Goal: Task Accomplishment & Management: Manage account settings

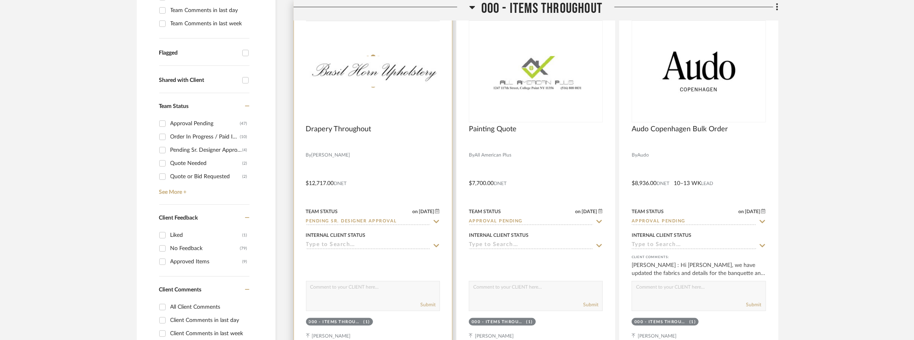
scroll to position [270, 0]
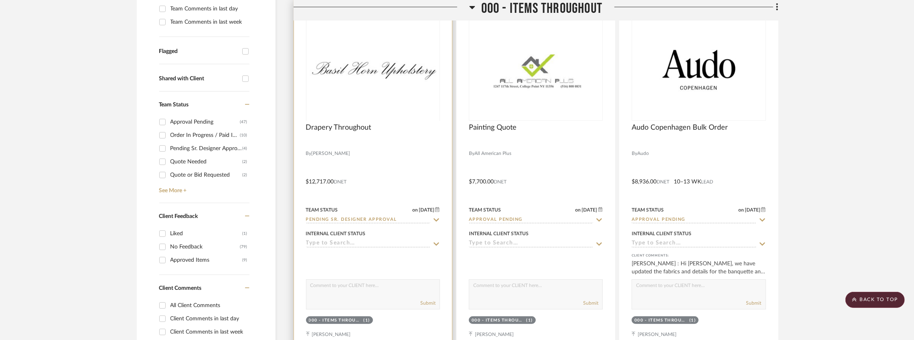
click at [369, 83] on div at bounding box center [373, 120] width 134 height 203
click at [369, 81] on img "0" at bounding box center [373, 70] width 132 height 30
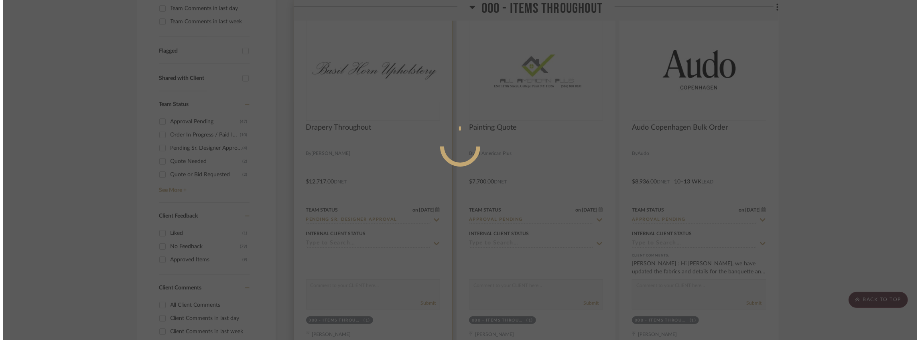
scroll to position [0, 0]
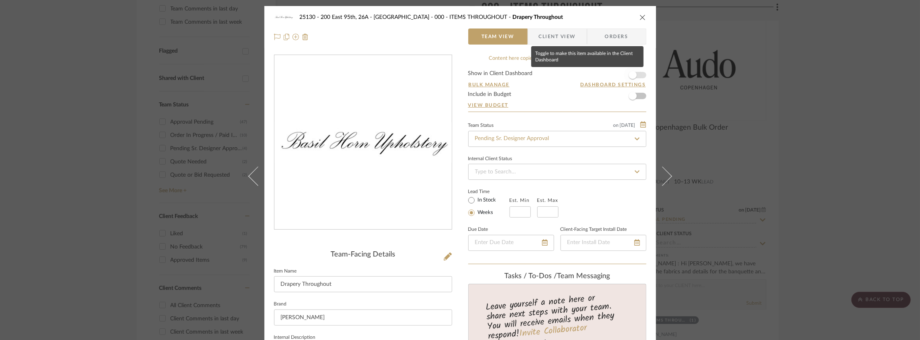
click at [637, 77] on span "button" at bounding box center [633, 75] width 18 height 18
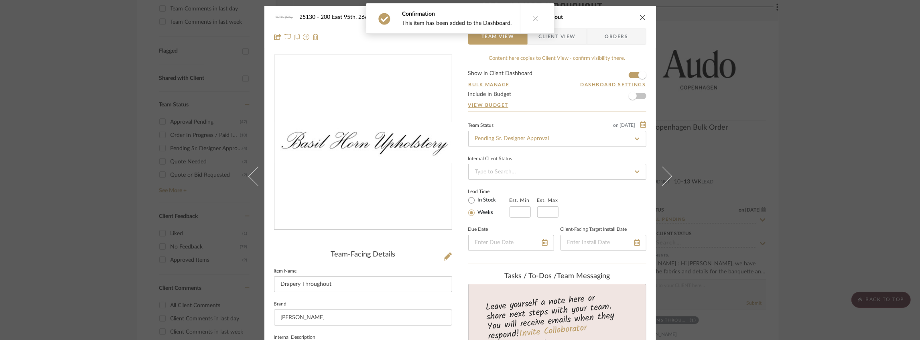
click at [553, 42] on span "Client View" at bounding box center [557, 36] width 37 height 16
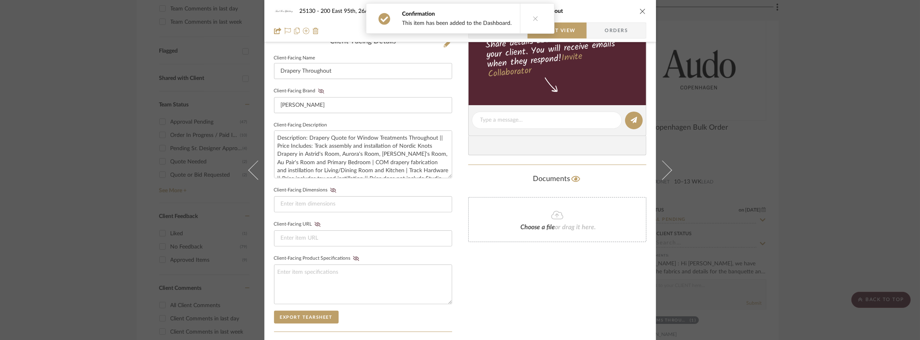
scroll to position [214, 0]
click at [318, 91] on icon at bounding box center [321, 90] width 6 height 5
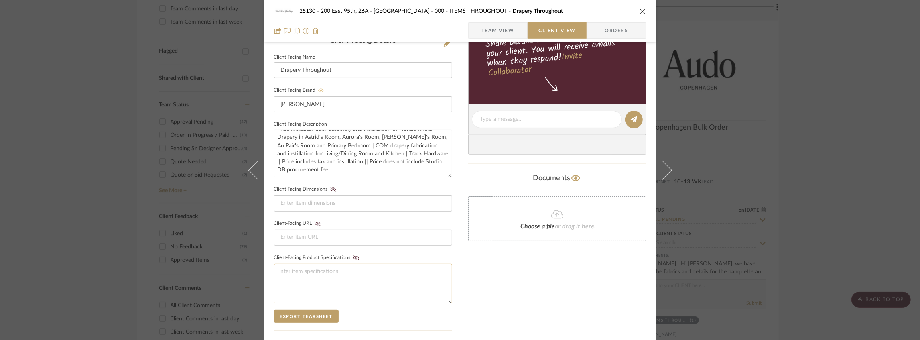
scroll to position [331, 0]
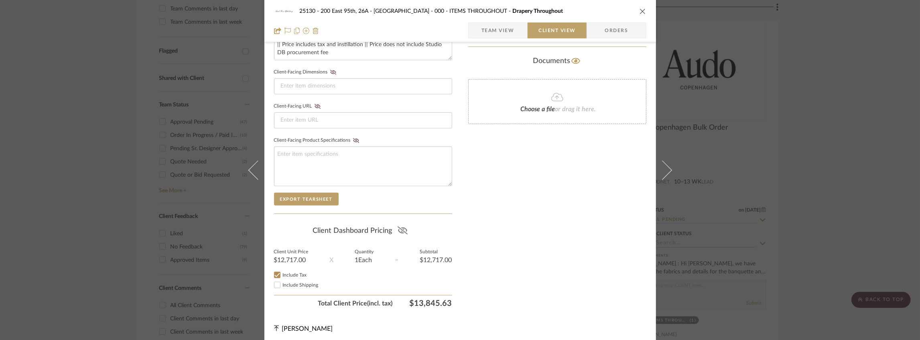
click at [399, 226] on icon at bounding box center [402, 230] width 10 height 8
click at [294, 282] on span "Include Shipping" at bounding box center [301, 284] width 36 height 5
click at [282, 282] on input "Include Shipping" at bounding box center [277, 285] width 10 height 10
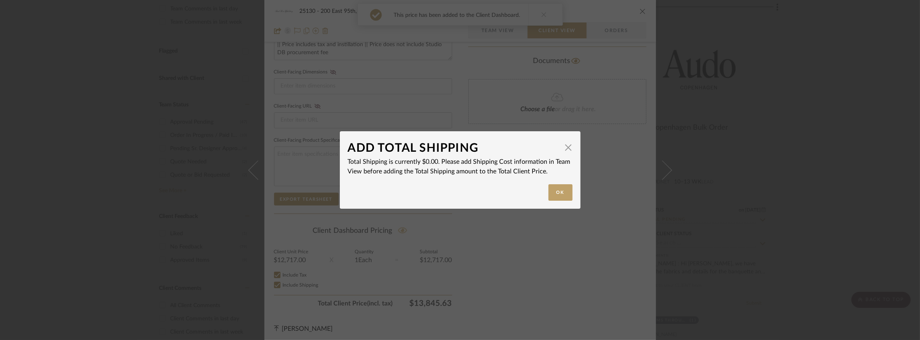
checkbox input "false"
click at [559, 194] on button "Ok" at bounding box center [560, 192] width 24 height 16
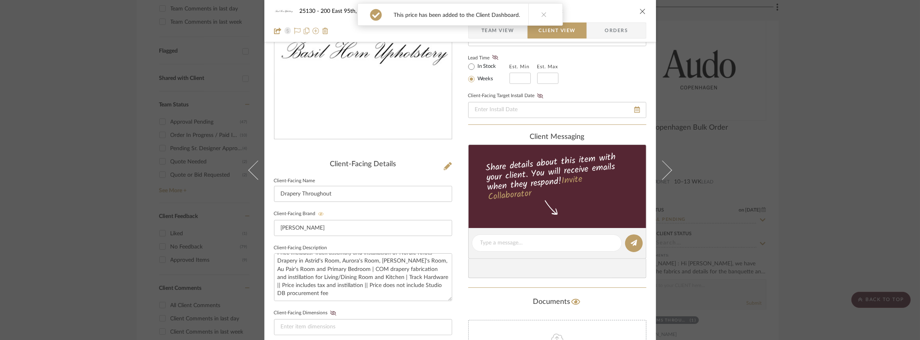
scroll to position [0, 0]
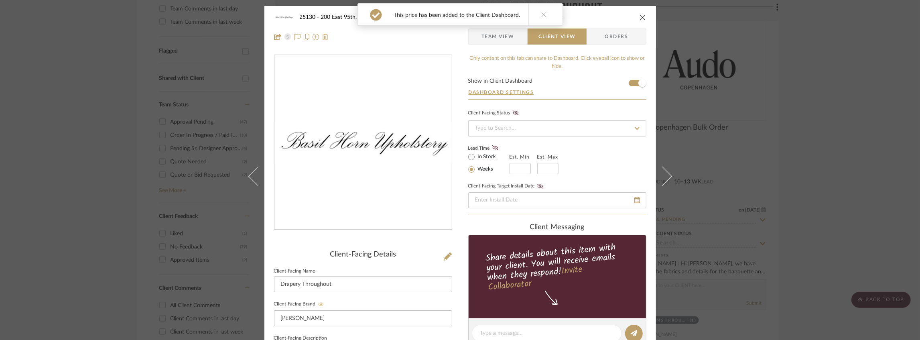
click at [490, 38] on span "Team View" at bounding box center [497, 36] width 33 height 16
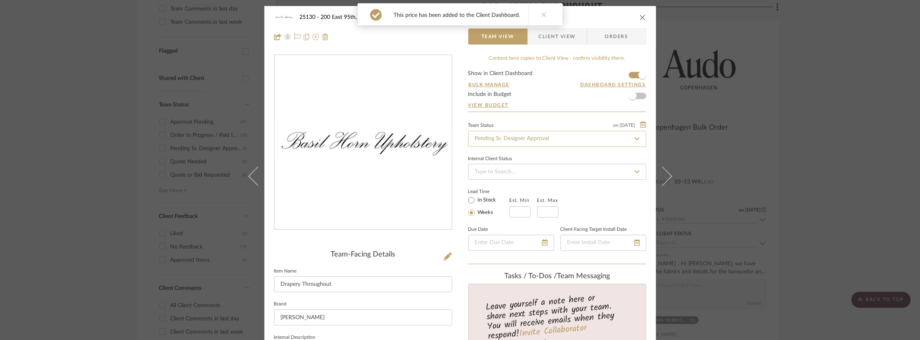
click at [529, 138] on input "Pending Sr. Designer Approval" at bounding box center [557, 139] width 178 height 16
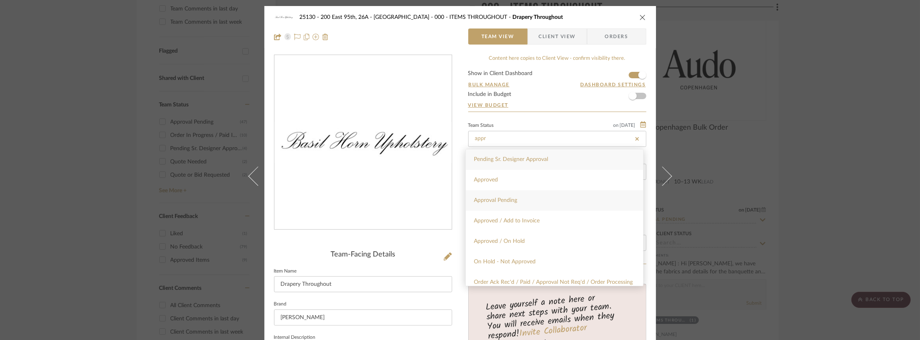
click at [505, 198] on span "Approval Pending" at bounding box center [495, 200] width 43 height 6
type input "Approval Pending"
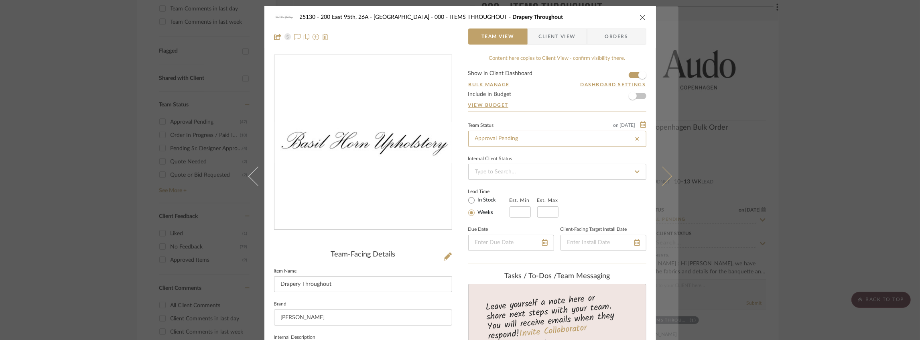
type input "Approval Pending"
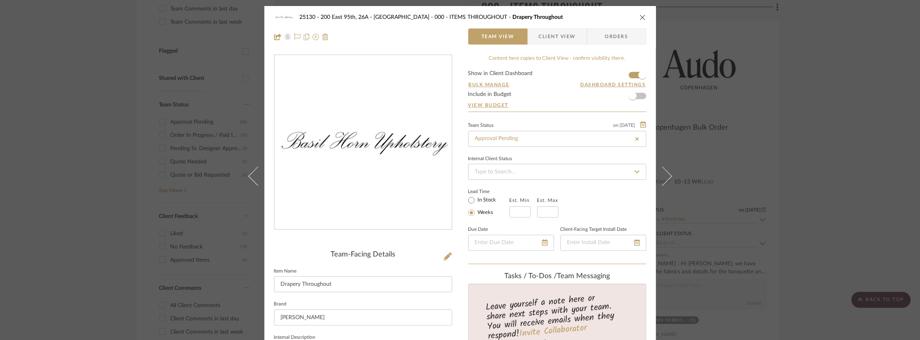
click at [545, 36] on span "Client View" at bounding box center [557, 36] width 37 height 16
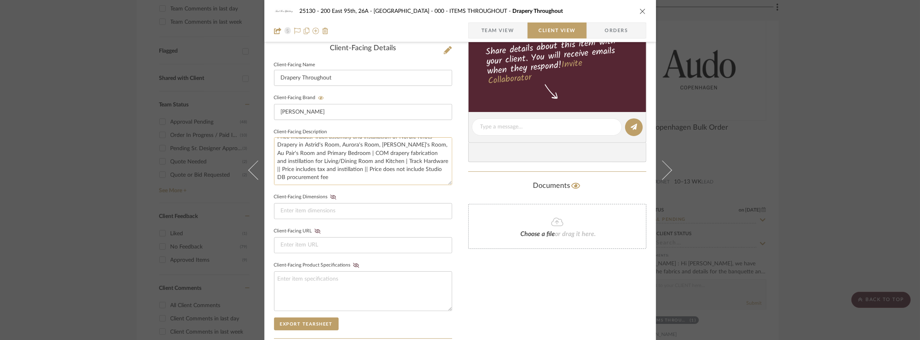
scroll to position [214, 0]
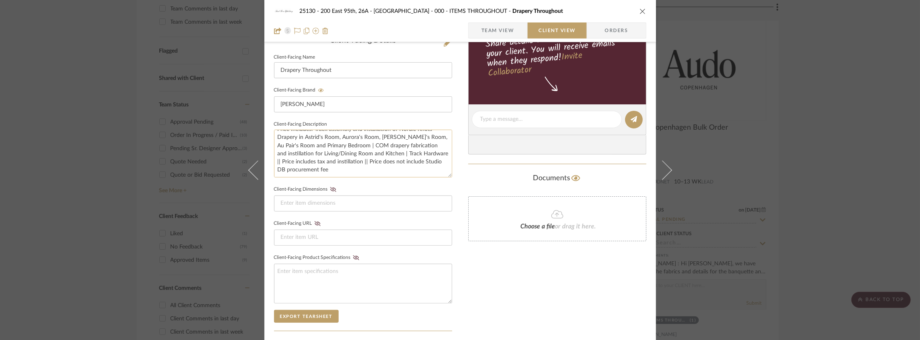
click at [369, 168] on textarea "Description: Drapery Quote for Window Treatments Throughout || Price Includes: …" at bounding box center [363, 154] width 178 height 48
click at [455, 149] on div "25130 - 200 East 95th, 26A - Kosheleva 000 - ITEMS THROUGHOUT Drapery Throughou…" at bounding box center [459, 126] width 391 height 668
click at [635, 11] on div "25130 - 200 East 95th, 26A - Kosheleva 000 - ITEMS THROUGHOUT Drapery Throughout" at bounding box center [460, 11] width 372 height 16
click at [639, 10] on icon "close" at bounding box center [642, 11] width 6 height 6
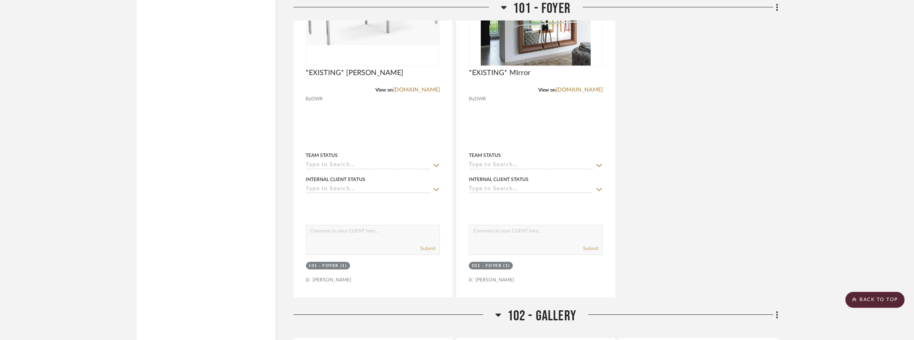
scroll to position [1634, 0]
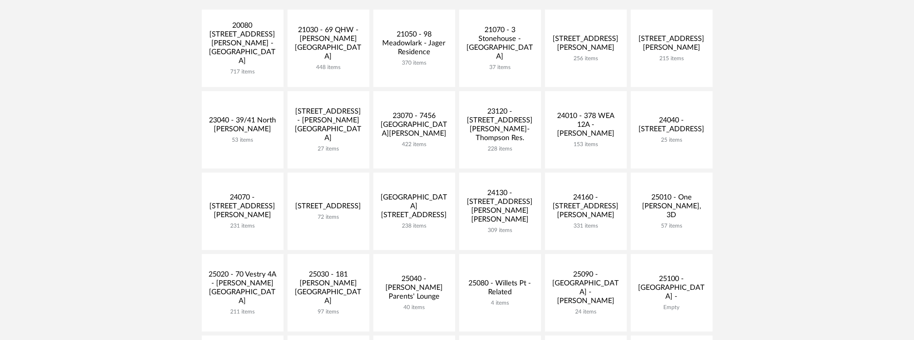
scroll to position [160, 0]
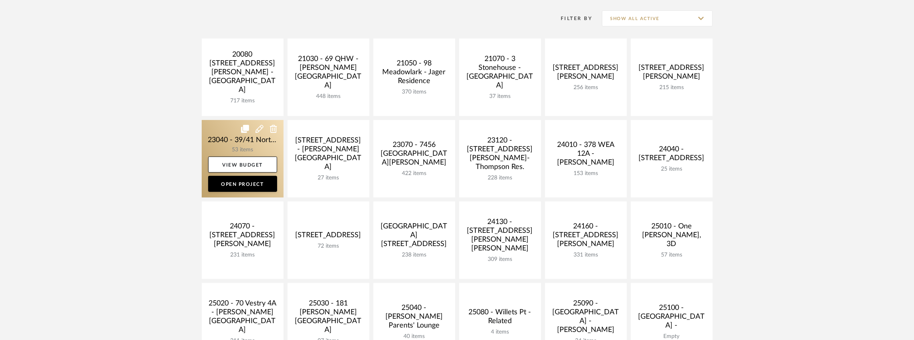
click at [220, 136] on link at bounding box center [243, 158] width 82 height 77
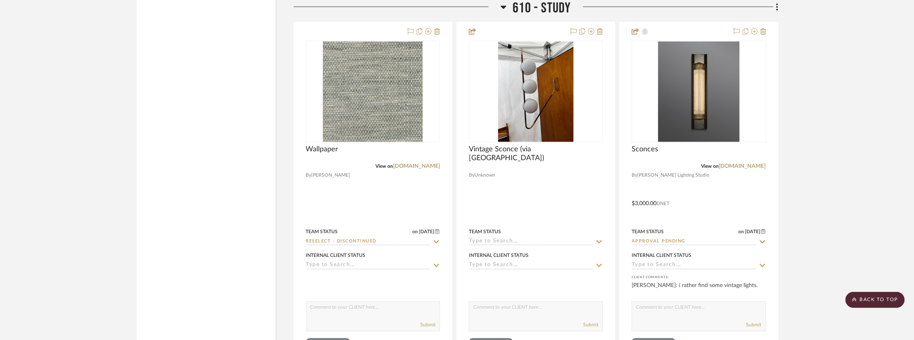
scroll to position [1791, 0]
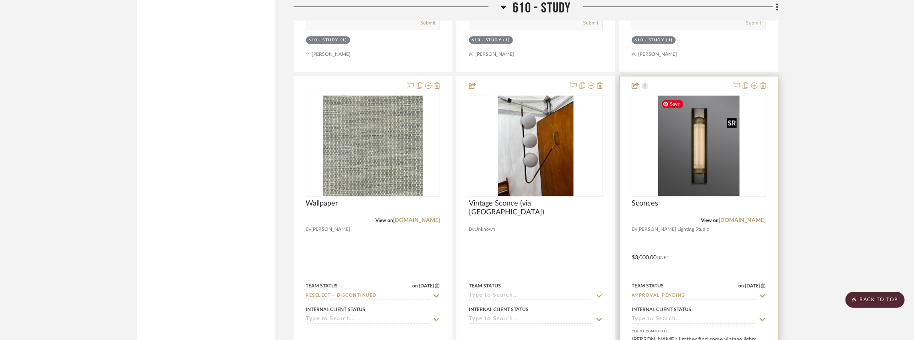
click at [699, 147] on img "0" at bounding box center [699, 145] width 82 height 100
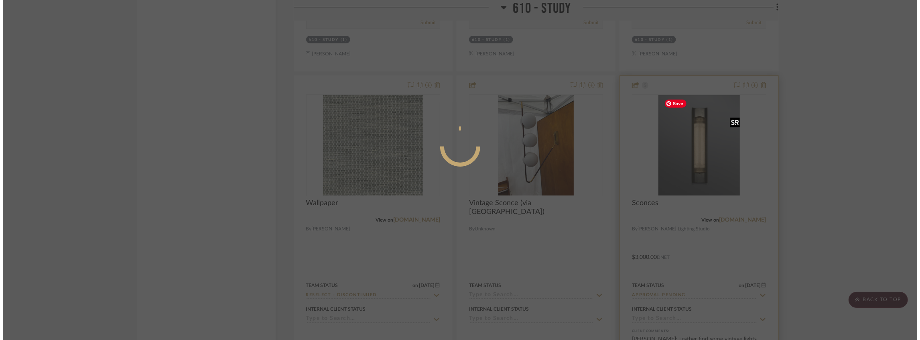
scroll to position [0, 0]
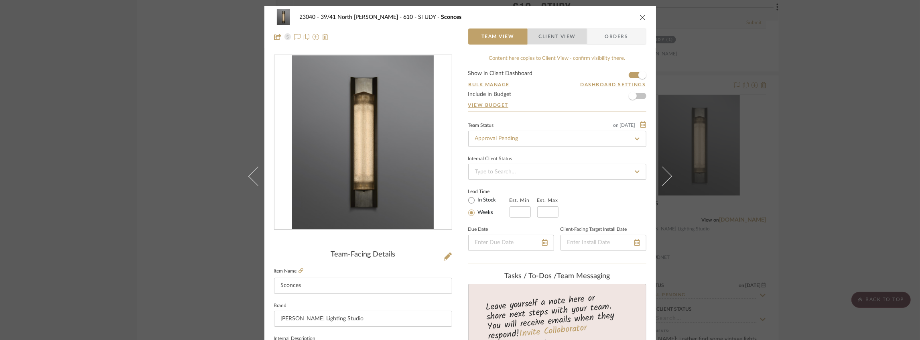
click at [559, 40] on span "Client View" at bounding box center [557, 36] width 37 height 16
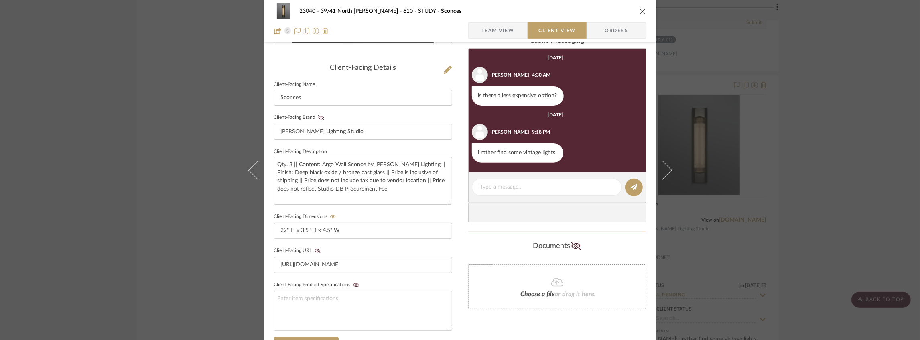
scroll to position [187, 0]
click at [314, 249] on icon at bounding box center [317, 250] width 6 height 5
click at [639, 12] on icon "close" at bounding box center [642, 11] width 6 height 6
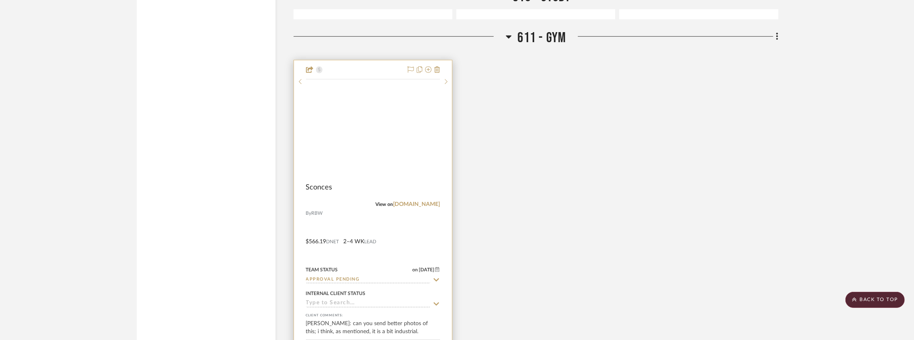
scroll to position [2219, 0]
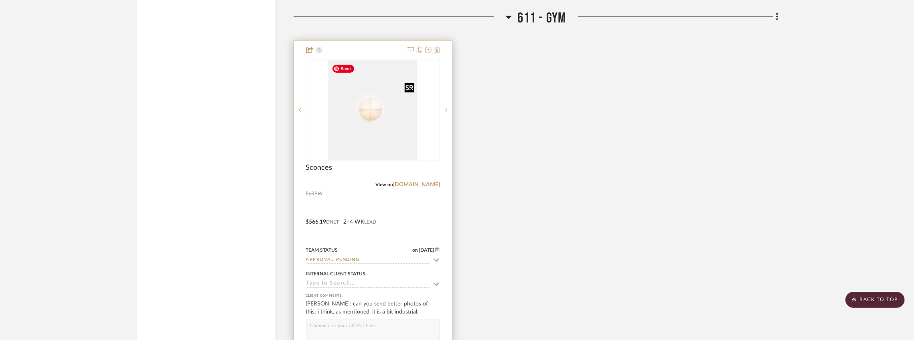
click at [0, 0] on img at bounding box center [0, 0] width 0 height 0
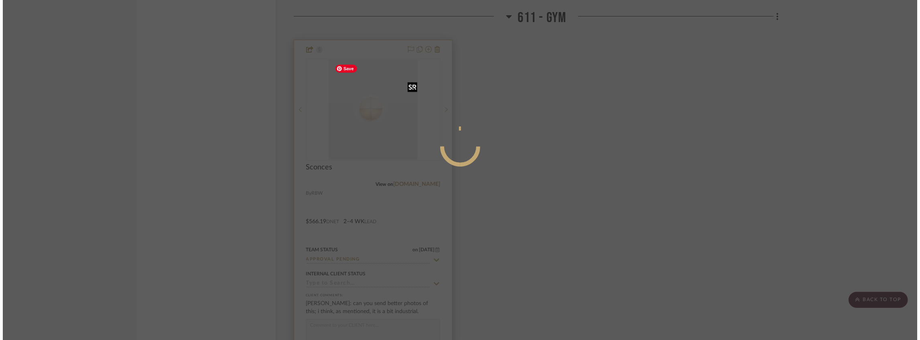
scroll to position [0, 0]
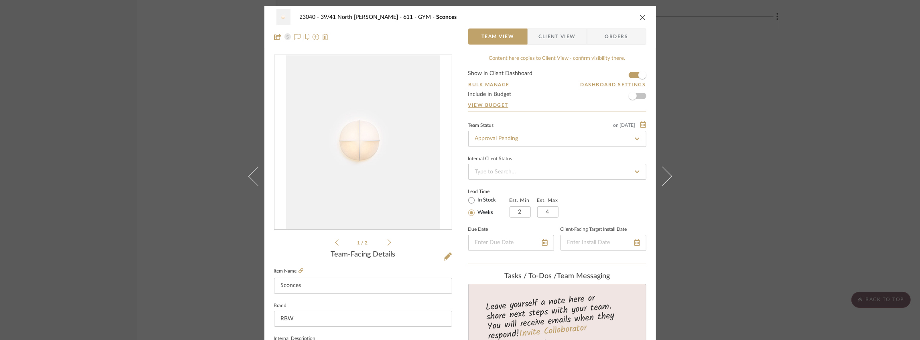
click at [387, 241] on icon at bounding box center [389, 242] width 4 height 7
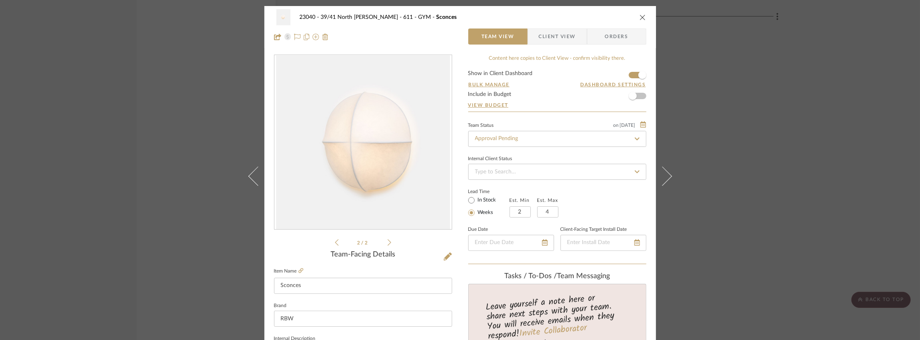
click at [546, 35] on span "Client View" at bounding box center [557, 36] width 37 height 16
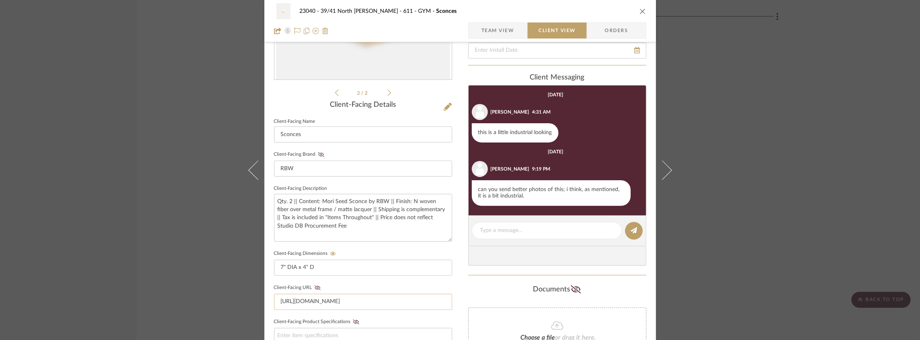
scroll to position [214, 0]
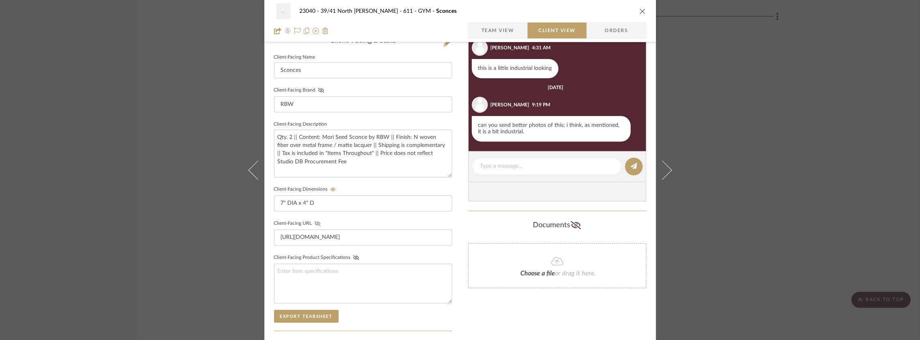
click at [314, 221] on icon at bounding box center [317, 223] width 6 height 5
click at [635, 11] on div "23040 - 39/41 North [PERSON_NAME] 611 - GYM Sconces" at bounding box center [460, 11] width 372 height 16
click at [639, 12] on icon "close" at bounding box center [642, 11] width 6 height 6
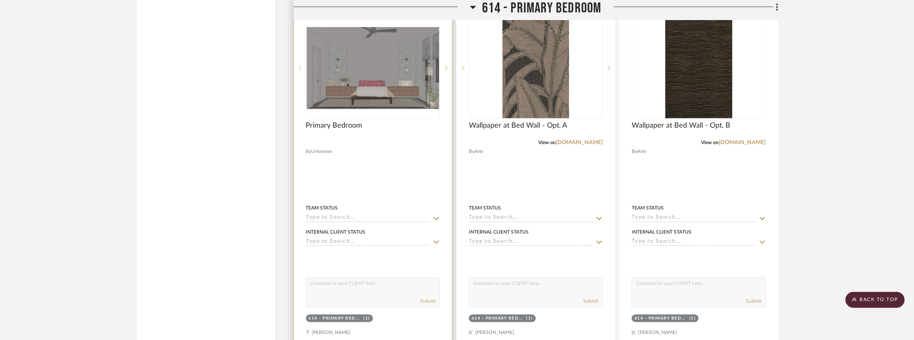
scroll to position [4117, 0]
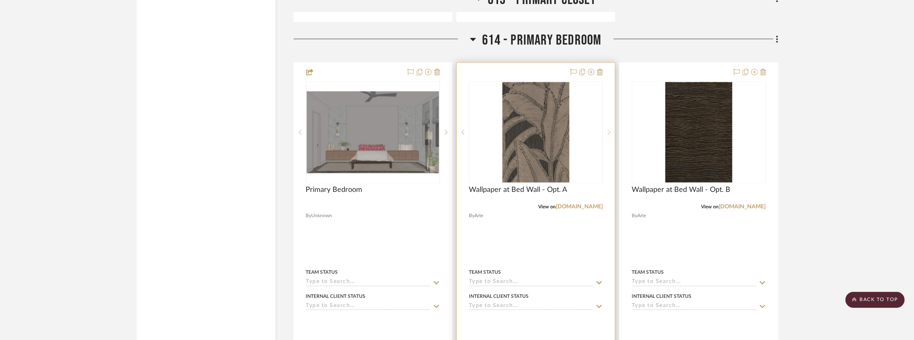
click at [609, 133] on icon at bounding box center [609, 132] width 3 height 6
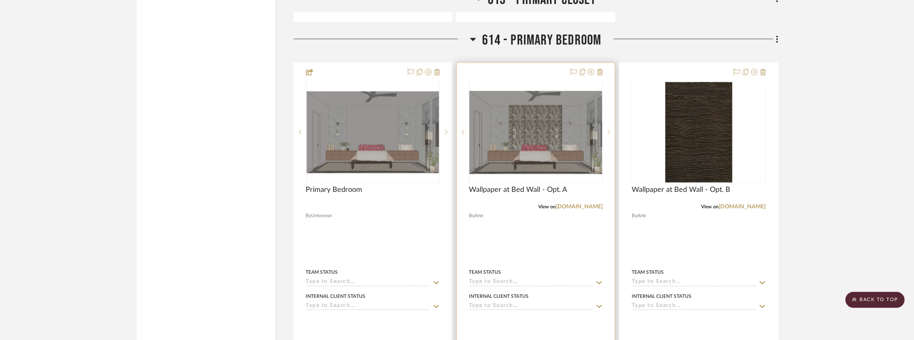
click at [609, 133] on icon at bounding box center [609, 132] width 3 height 6
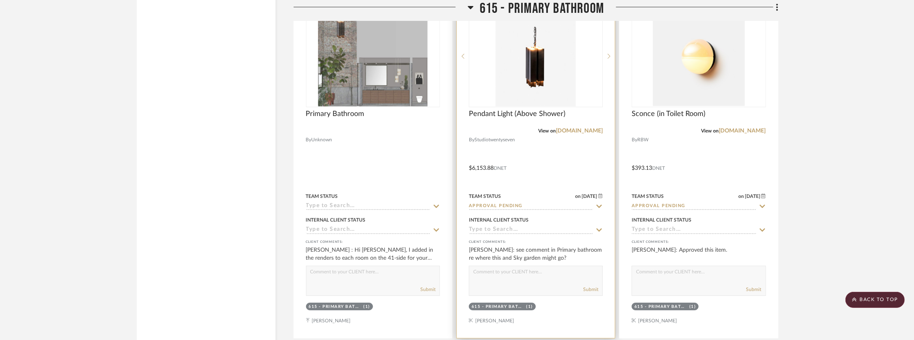
scroll to position [5321, 0]
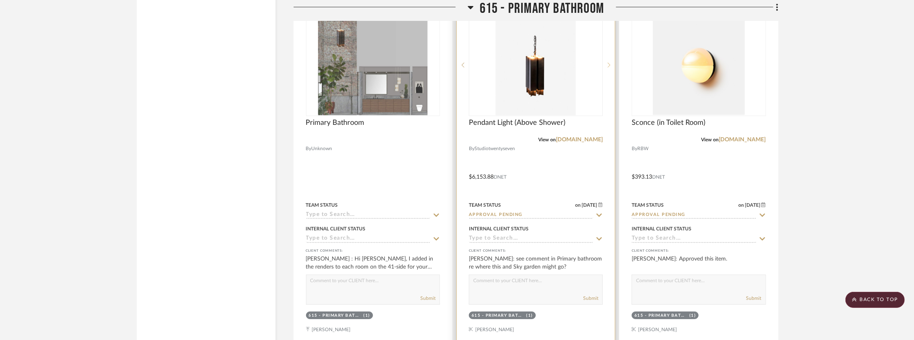
click at [606, 68] on sr-next-btn at bounding box center [609, 65] width 12 height 6
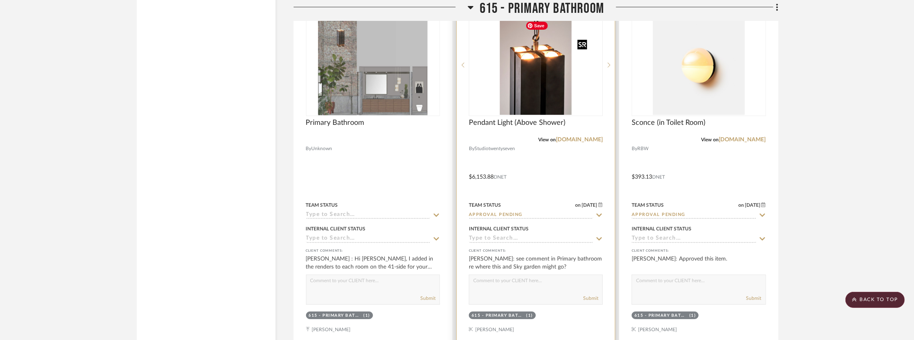
click at [502, 81] on div "1" at bounding box center [535, 64] width 133 height 101
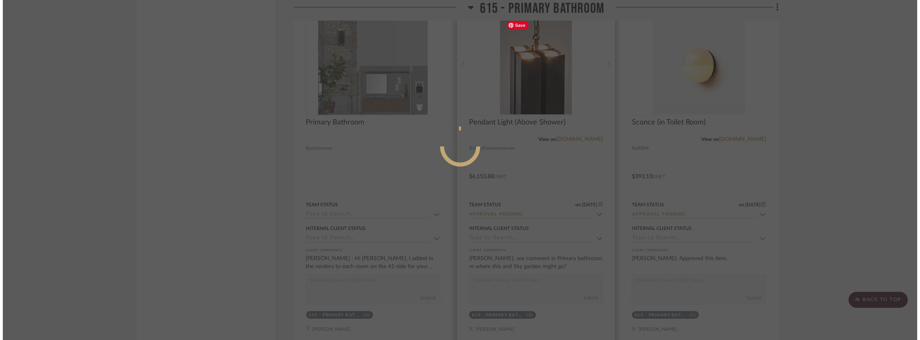
scroll to position [0, 0]
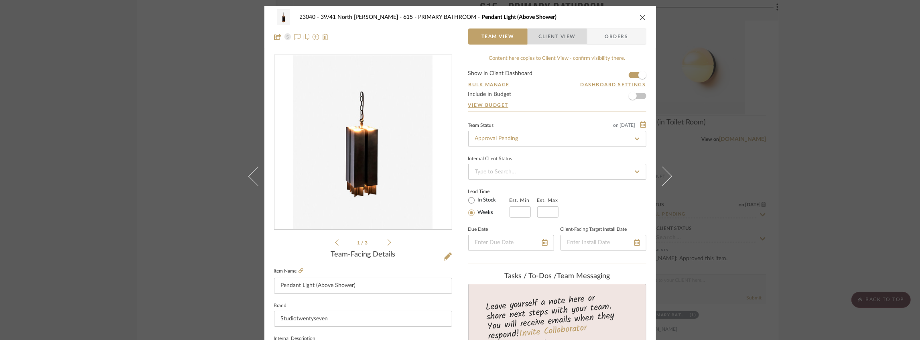
click at [561, 32] on span "Client View" at bounding box center [557, 36] width 37 height 16
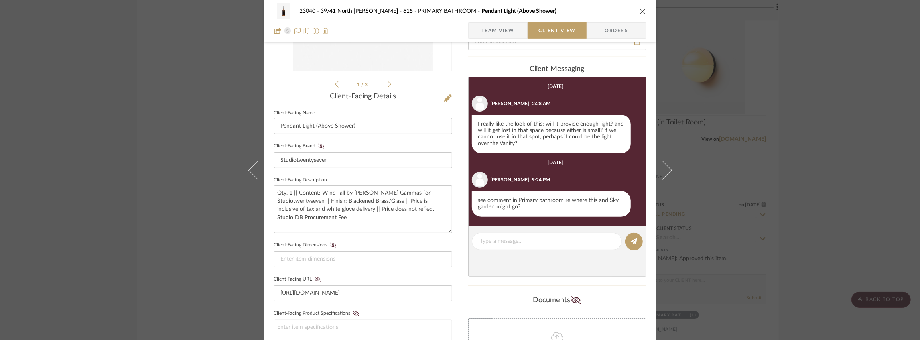
scroll to position [241, 0]
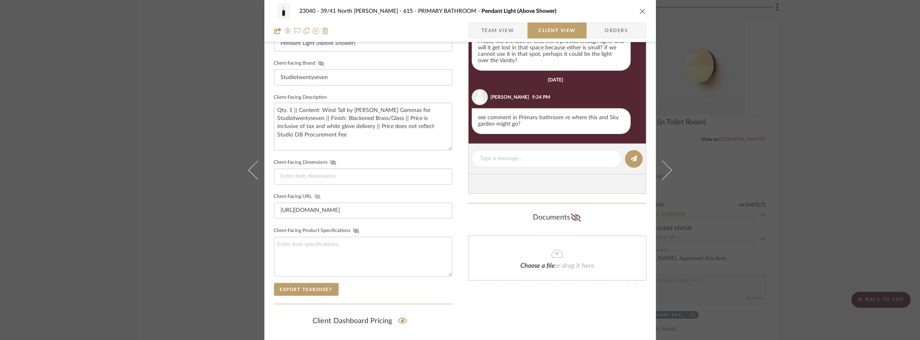
click at [314, 196] on icon at bounding box center [317, 196] width 6 height 5
drag, startPoint x: 641, startPoint y: 10, endPoint x: 618, endPoint y: 26, distance: 27.8
click at [640, 10] on icon "close" at bounding box center [642, 11] width 6 height 6
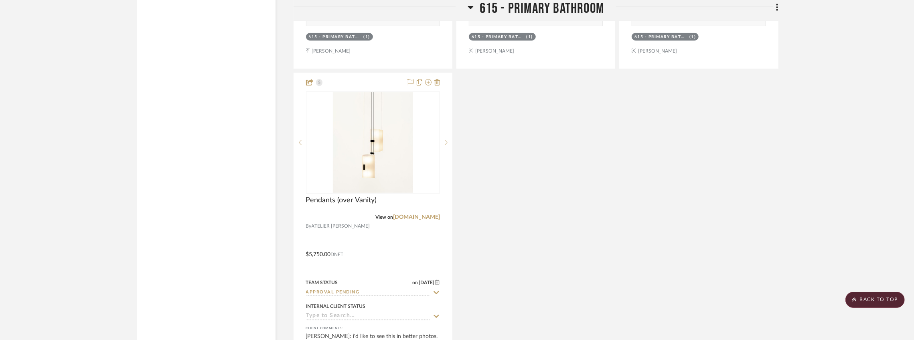
scroll to position [5641, 0]
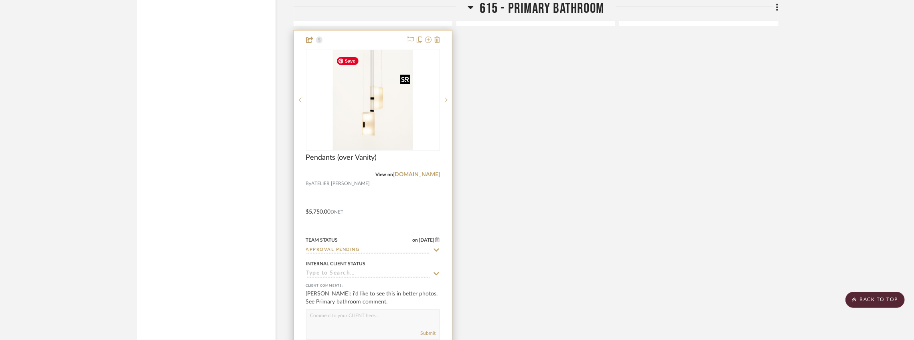
click at [0, 0] on img at bounding box center [0, 0] width 0 height 0
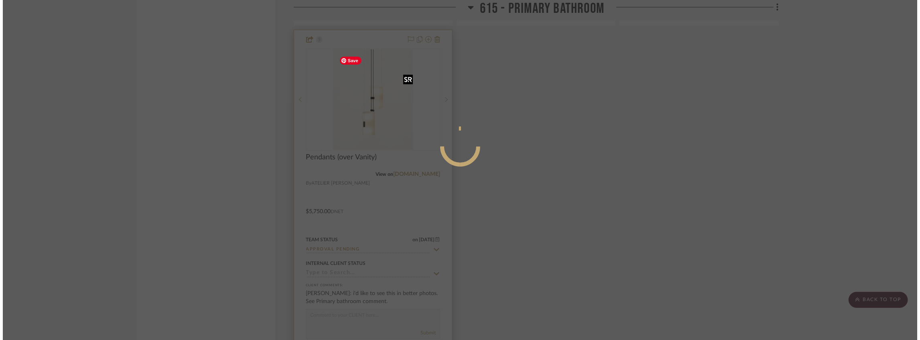
scroll to position [0, 0]
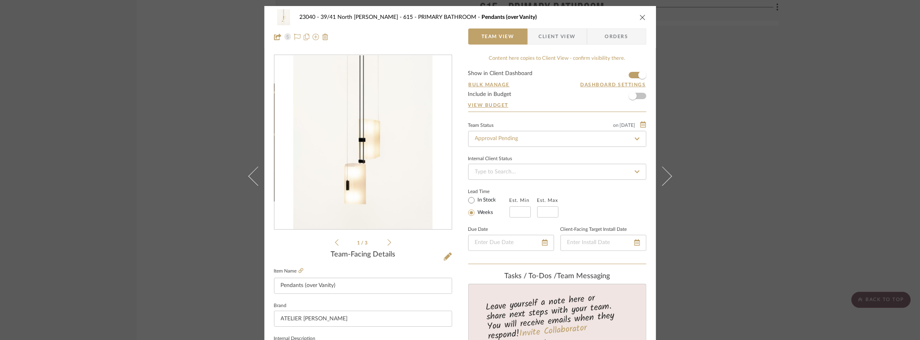
click at [387, 241] on icon at bounding box center [389, 242] width 4 height 7
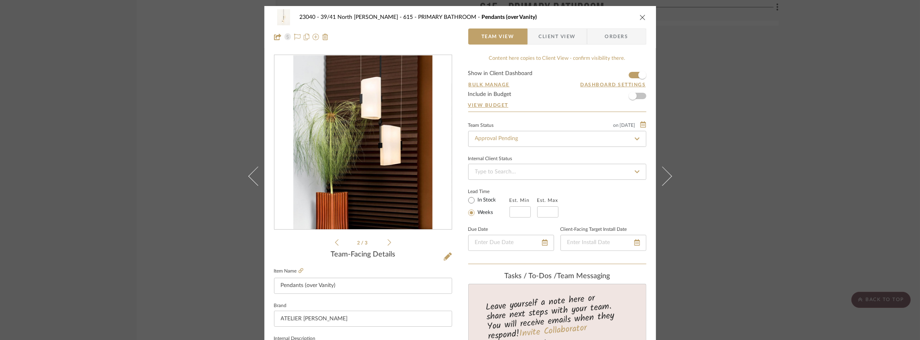
click at [387, 241] on icon at bounding box center [389, 242] width 4 height 7
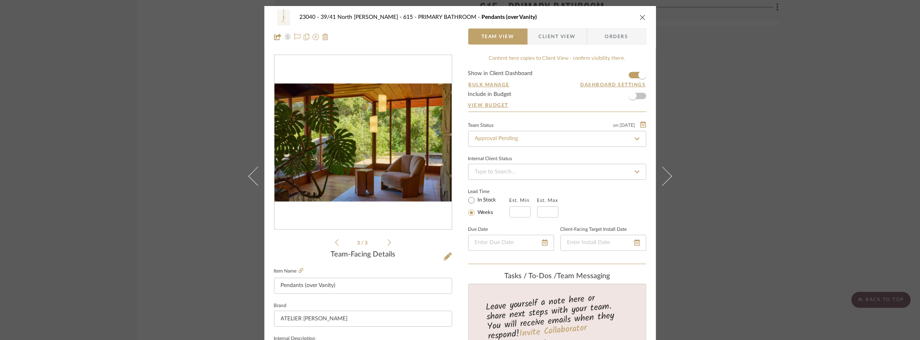
click at [550, 40] on span "Client View" at bounding box center [557, 36] width 37 height 16
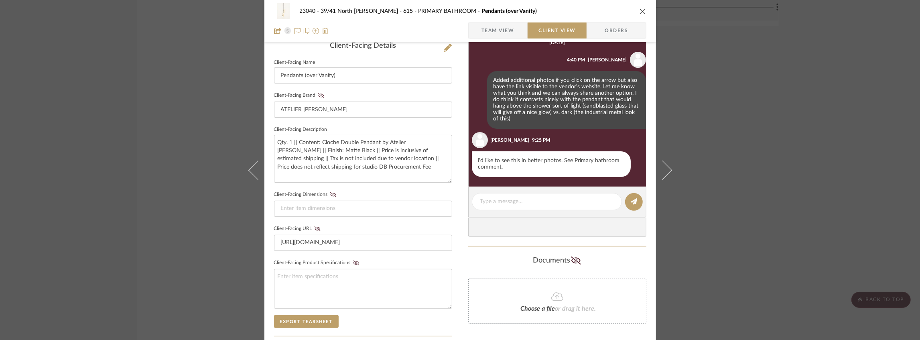
scroll to position [214, 0]
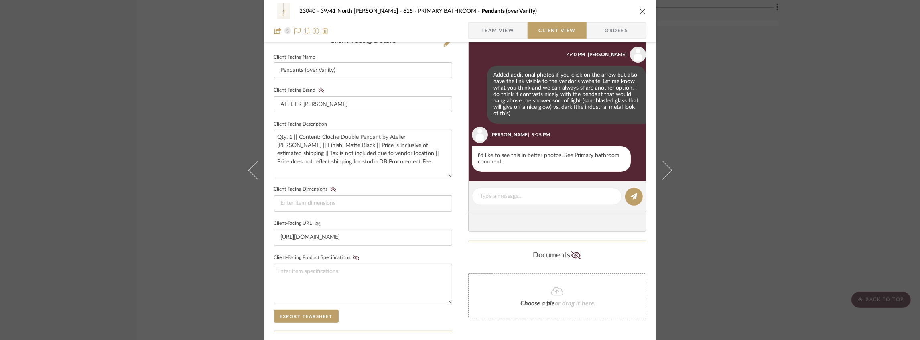
click at [314, 222] on icon at bounding box center [317, 223] width 6 height 5
click at [639, 10] on icon "close" at bounding box center [642, 11] width 6 height 6
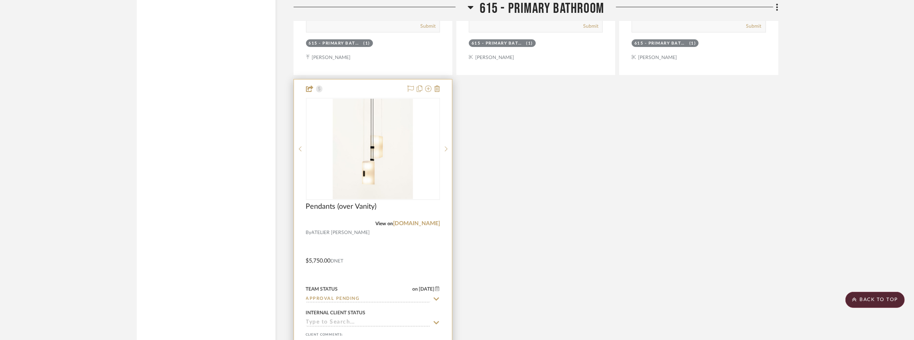
scroll to position [5561, 0]
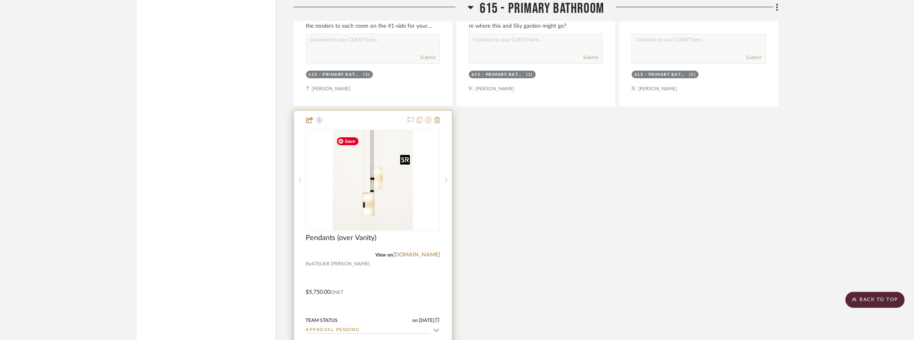
click at [366, 175] on img "0" at bounding box center [373, 180] width 80 height 100
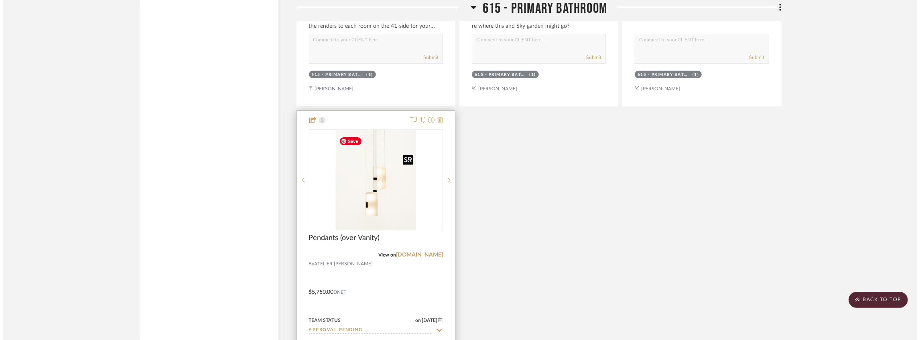
scroll to position [0, 0]
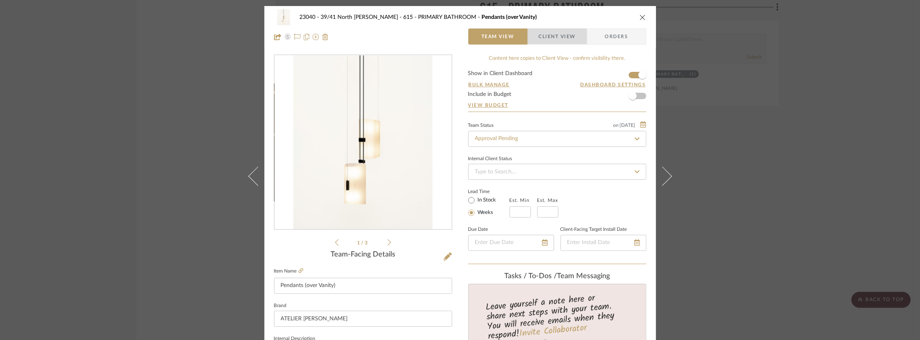
click at [543, 37] on span "Client View" at bounding box center [557, 36] width 37 height 16
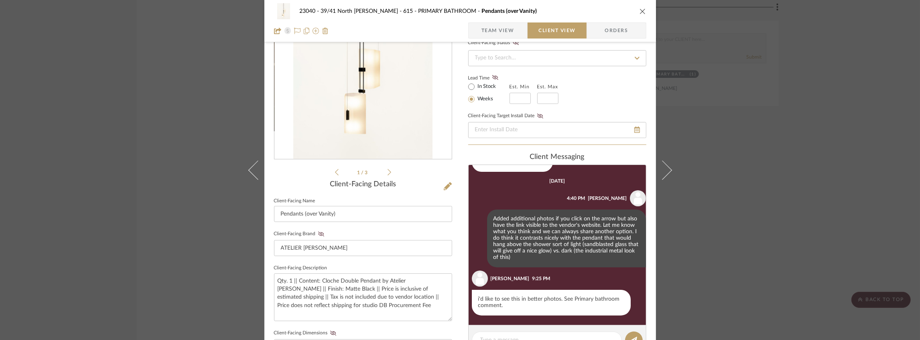
scroll to position [107, 0]
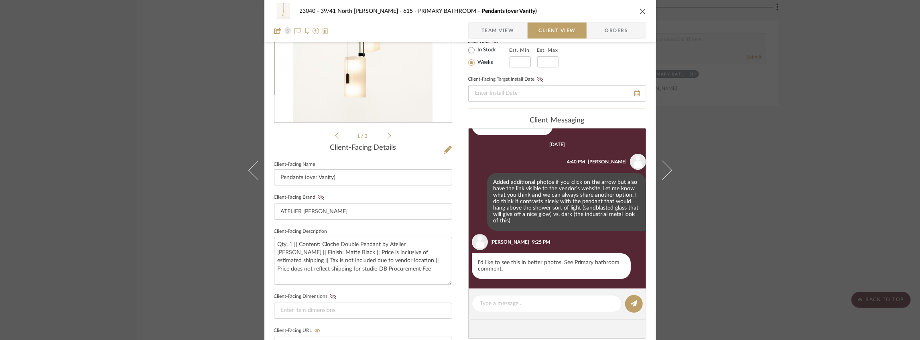
click at [640, 14] on icon "close" at bounding box center [642, 11] width 6 height 6
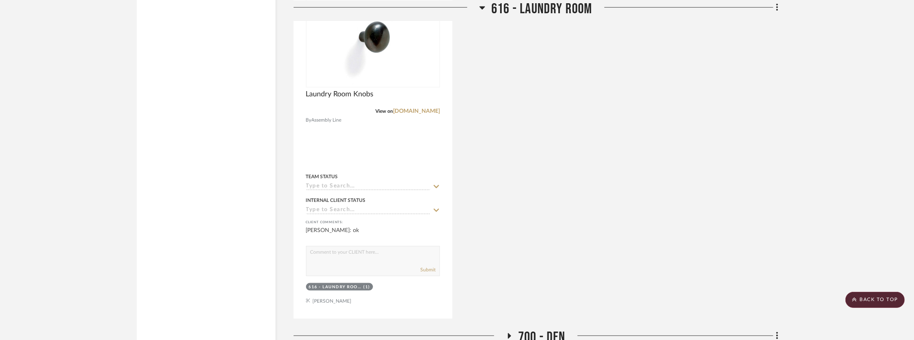
scroll to position [6093, 0]
